Goal: Complete application form: Complete application form

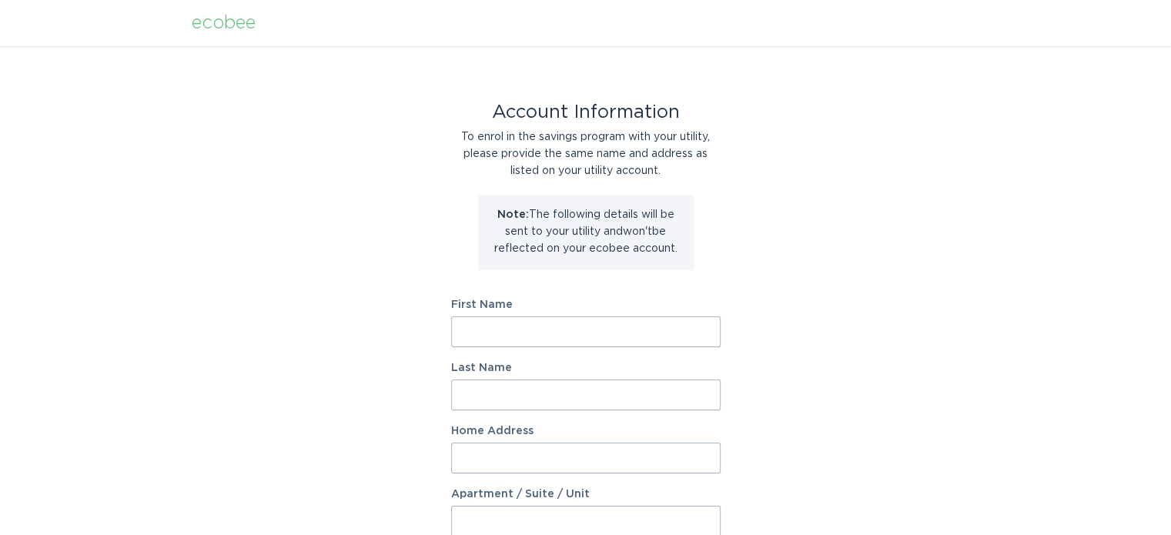
click at [460, 333] on input "First Name" at bounding box center [585, 331] width 269 height 31
click at [1014, 179] on div "Account Information To enrol in the savings program with your utility, please p…" at bounding box center [585, 471] width 1171 height 850
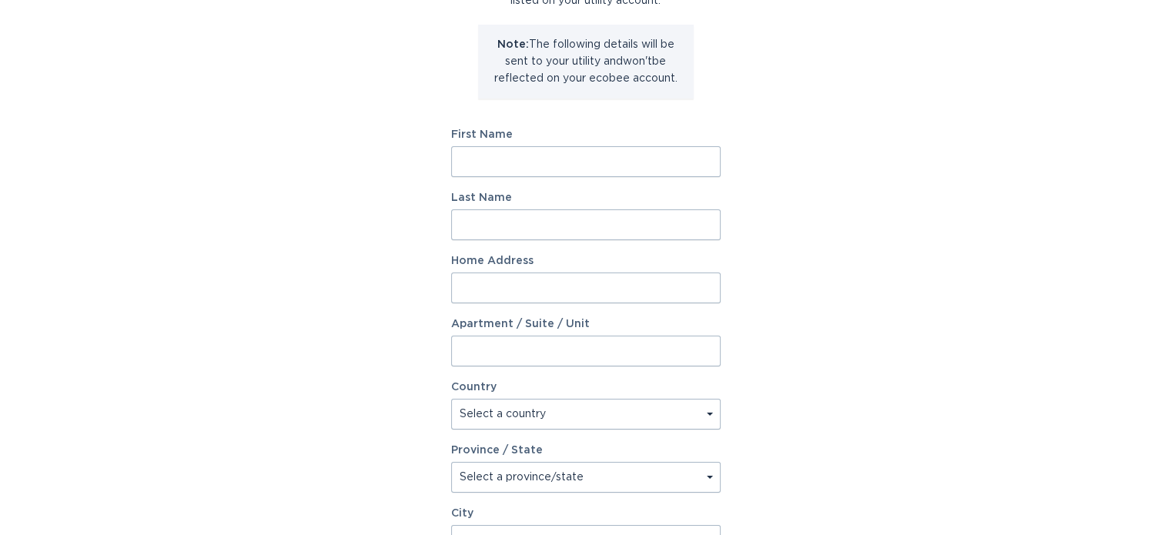
scroll to position [16, 0]
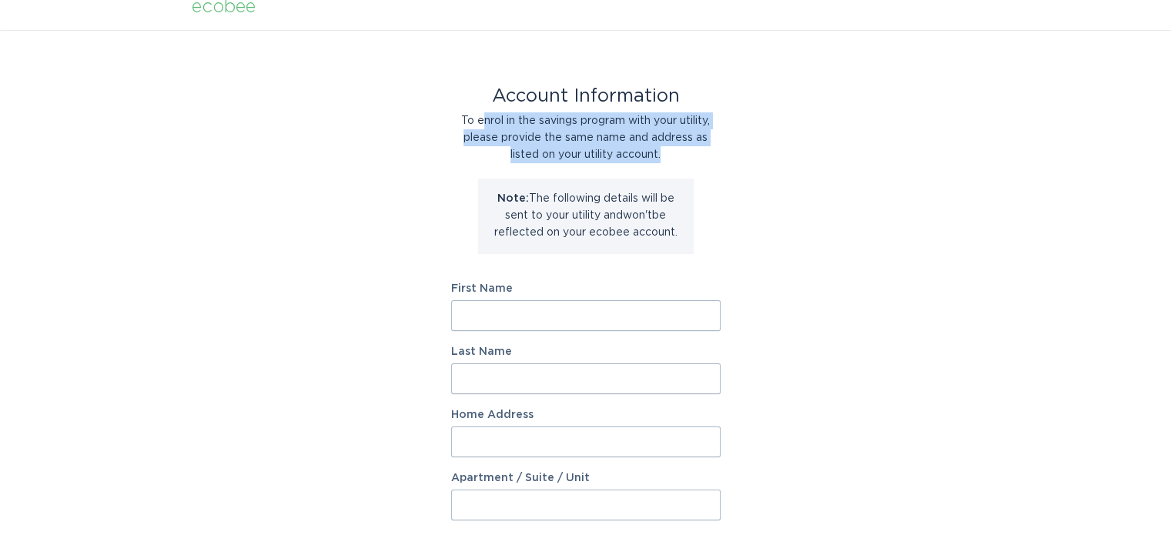
drag, startPoint x: 531, startPoint y: 119, endPoint x: 705, endPoint y: 162, distance: 179.4
click at [705, 162] on div "Account Information To enrol in the savings program with your utility, please p…" at bounding box center [585, 453] width 269 height 731
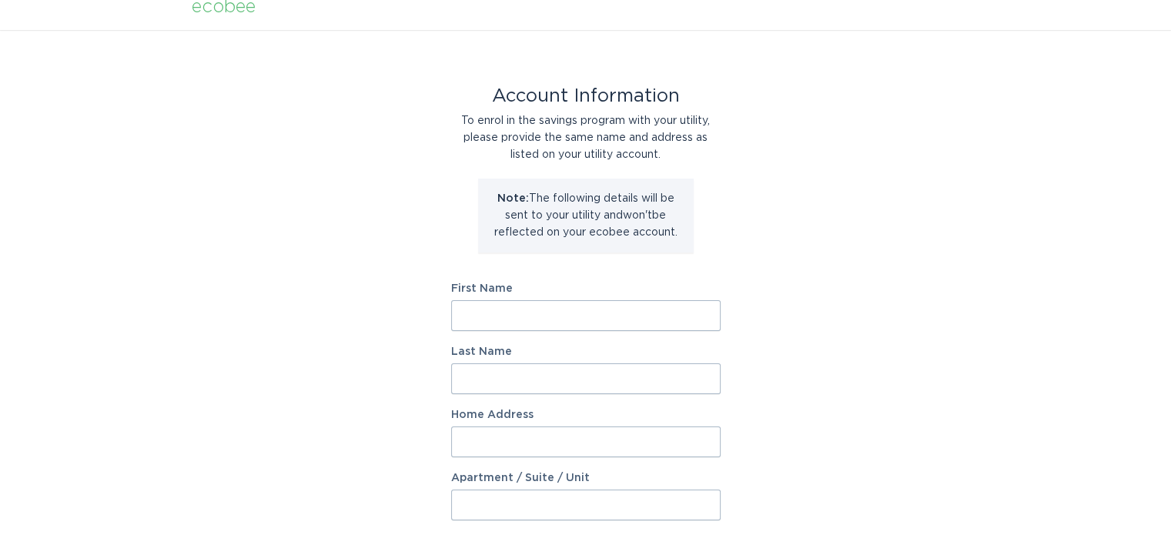
click at [493, 324] on input "First Name" at bounding box center [585, 315] width 269 height 31
type input "[PERSON_NAME]"
type input "[STREET_ADDRESS]"
select select "US"
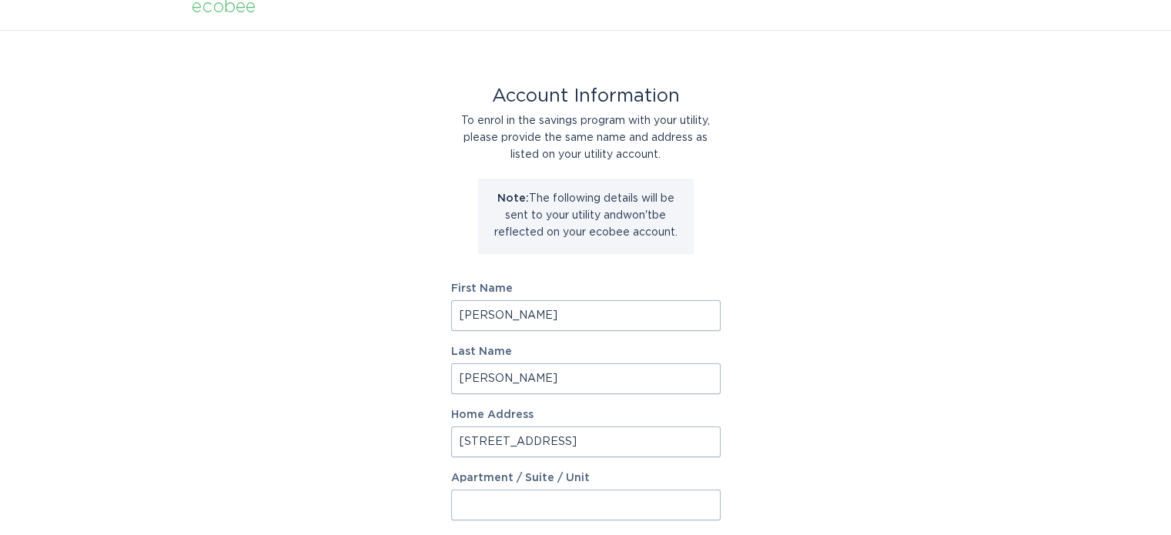
type input "[GEOGRAPHIC_DATA]"
type input "55044"
select select "MN"
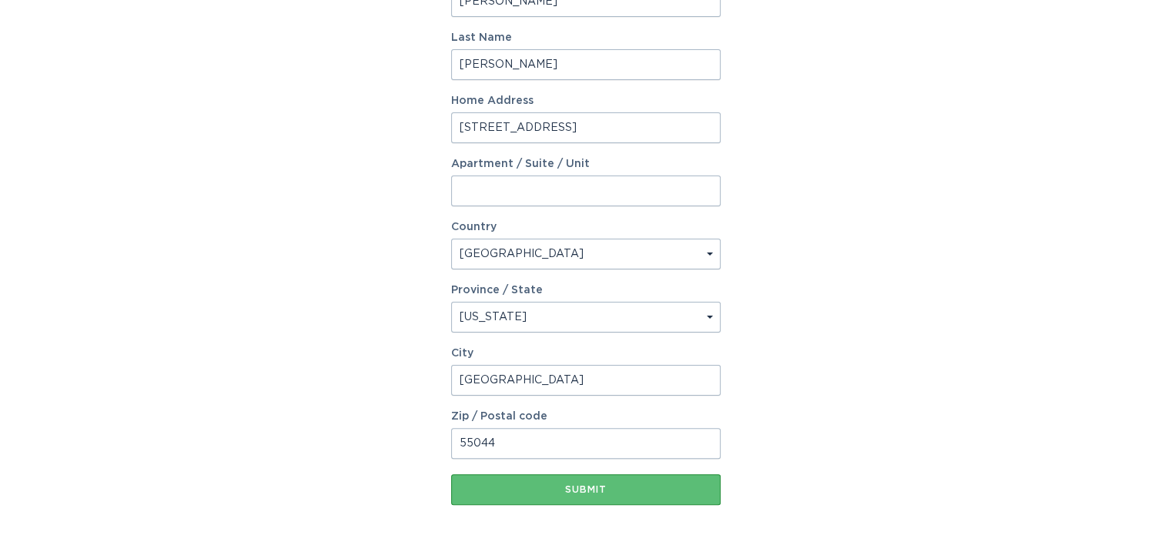
scroll to position [401, 0]
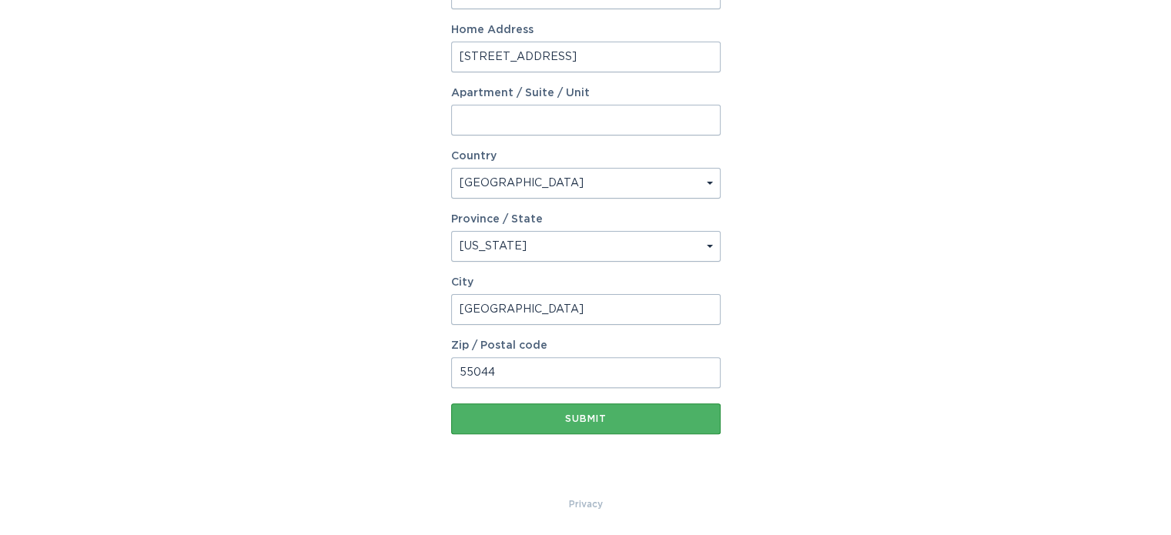
click at [592, 418] on div "Submit" at bounding box center [586, 418] width 254 height 9
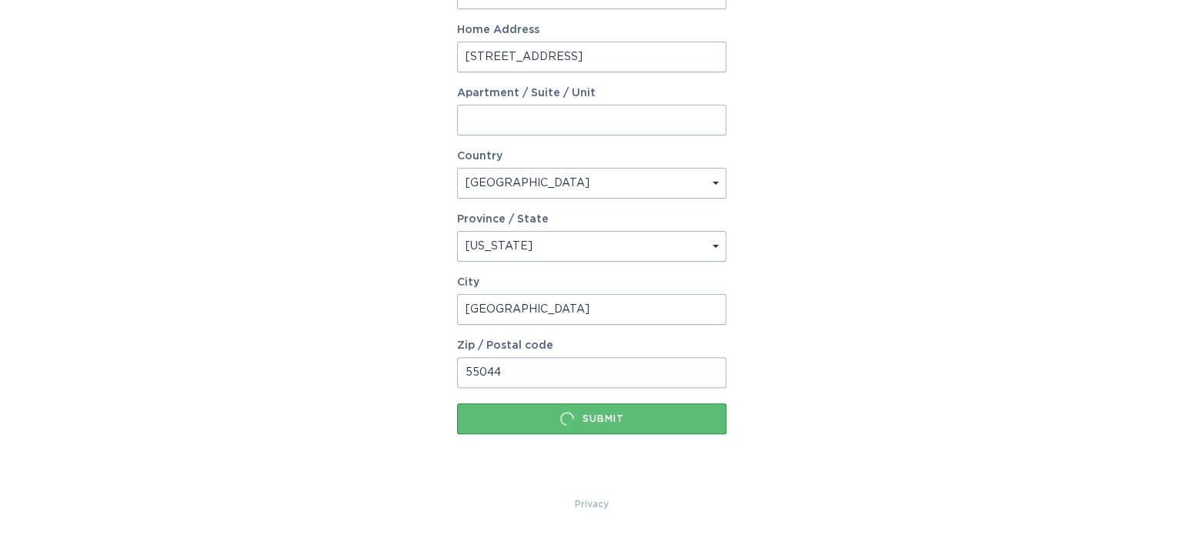
scroll to position [0, 0]
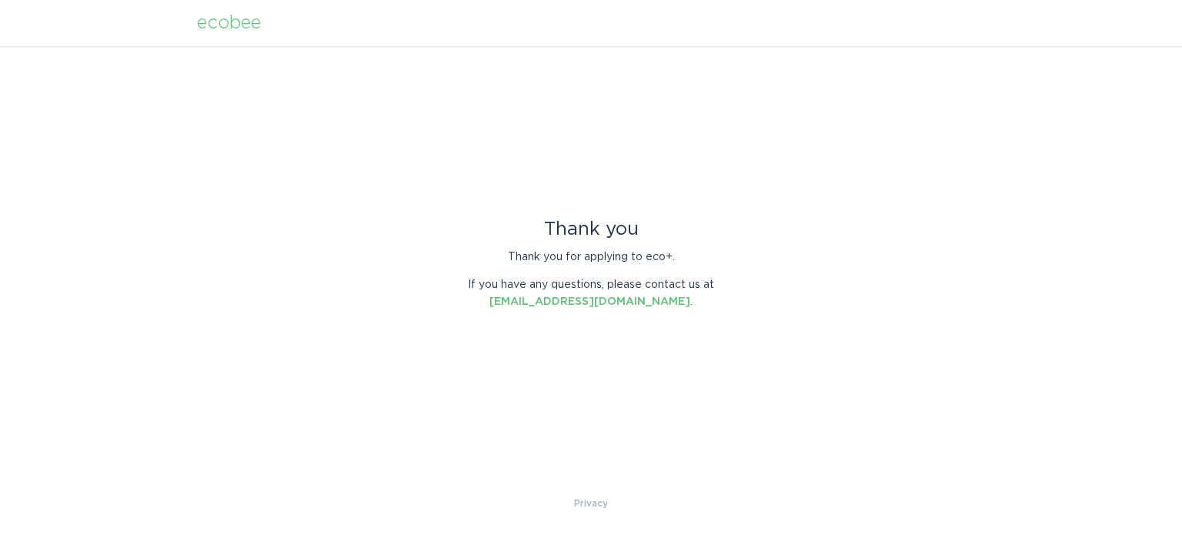
click at [212, 26] on div "ecobee" at bounding box center [229, 23] width 64 height 17
click at [231, 22] on div "ecobee" at bounding box center [229, 23] width 64 height 17
click at [212, 29] on div "ecobee" at bounding box center [229, 23] width 64 height 17
